Goal: Obtain resource: Download file/media

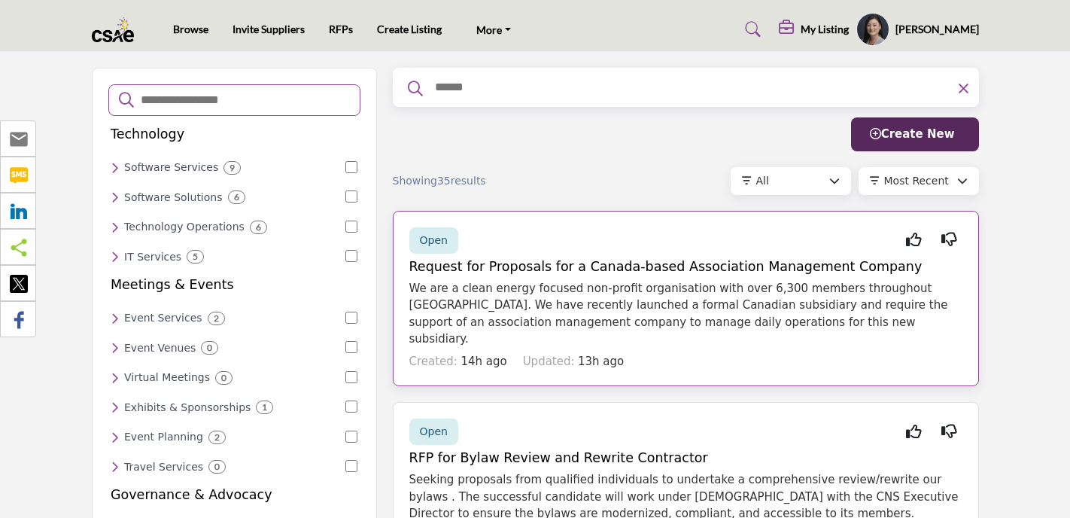
click at [709, 348] on div "Created: 14h ago Updated: 13h ago" at bounding box center [685, 359] width 553 height 23
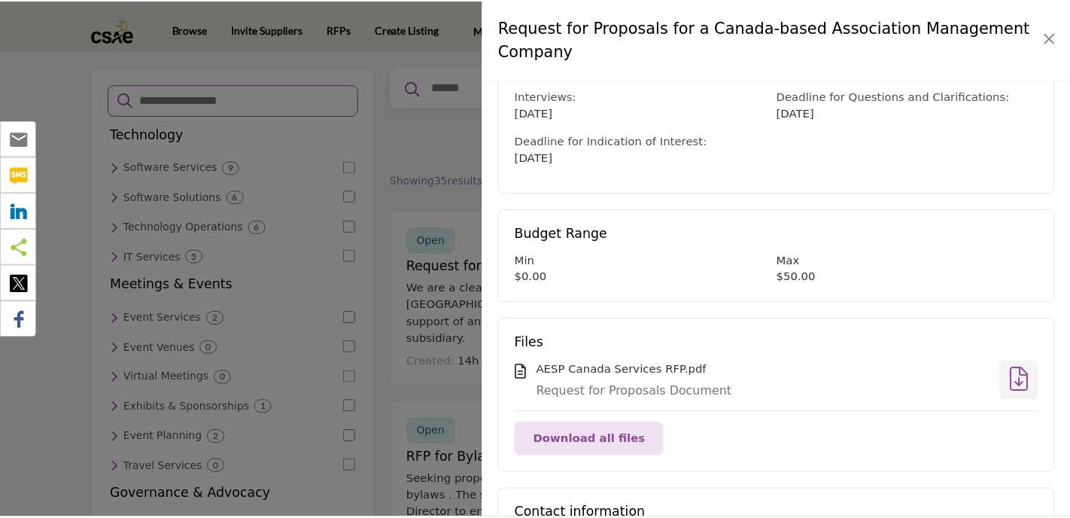
scroll to position [478, 0]
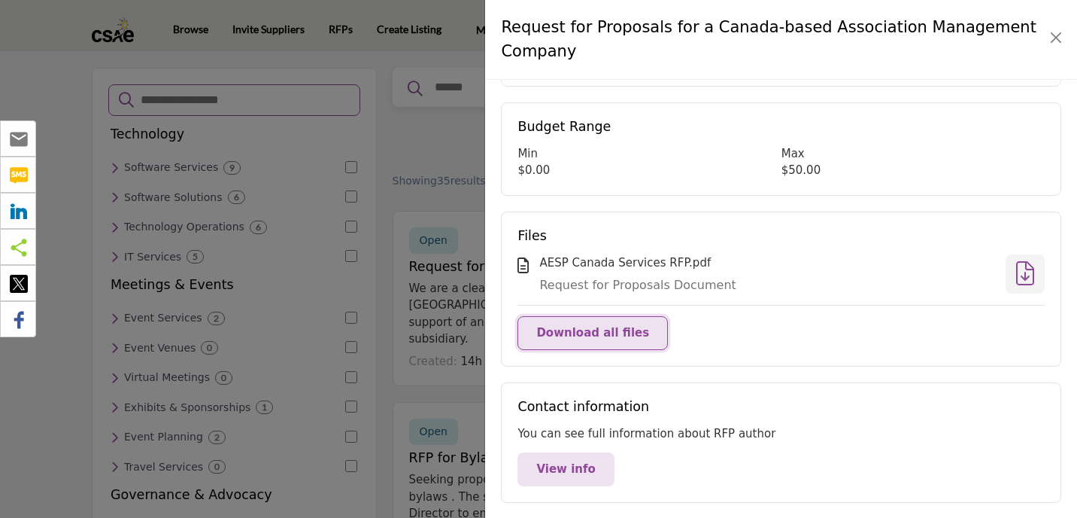
click at [607, 322] on button "Download all files" at bounding box center [593, 333] width 150 height 34
